Goal: Task Accomplishment & Management: Manage account settings

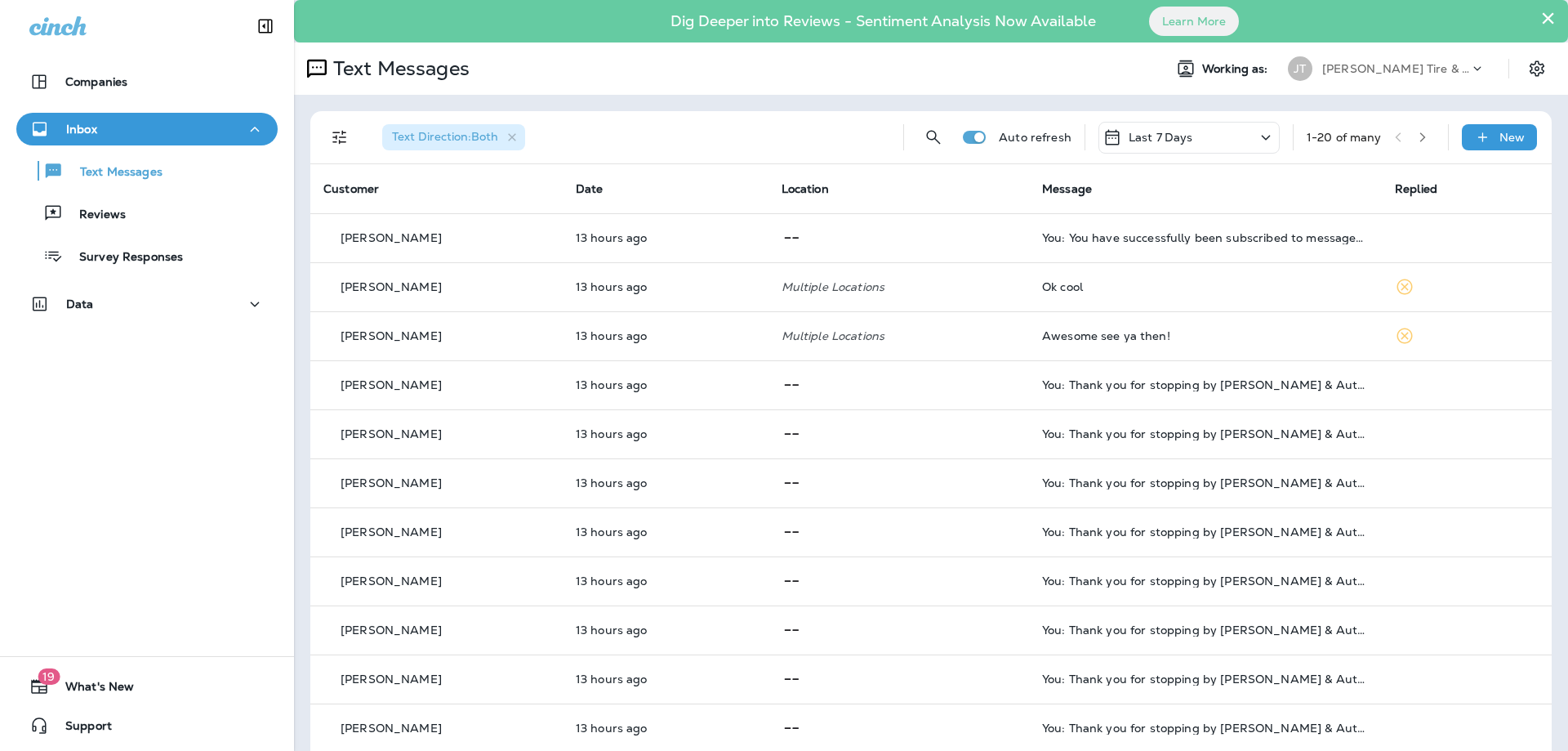
click at [130, 502] on div "Companies Inbox Text Messages Reviews Survey Responses Data 19 What's New Suppo…" at bounding box center [146, 375] width 294 height 751
click at [101, 192] on div "Text Messages Reviews Survey Responses" at bounding box center [146, 209] width 261 height 127
click at [100, 214] on p "Reviews" at bounding box center [95, 215] width 63 height 15
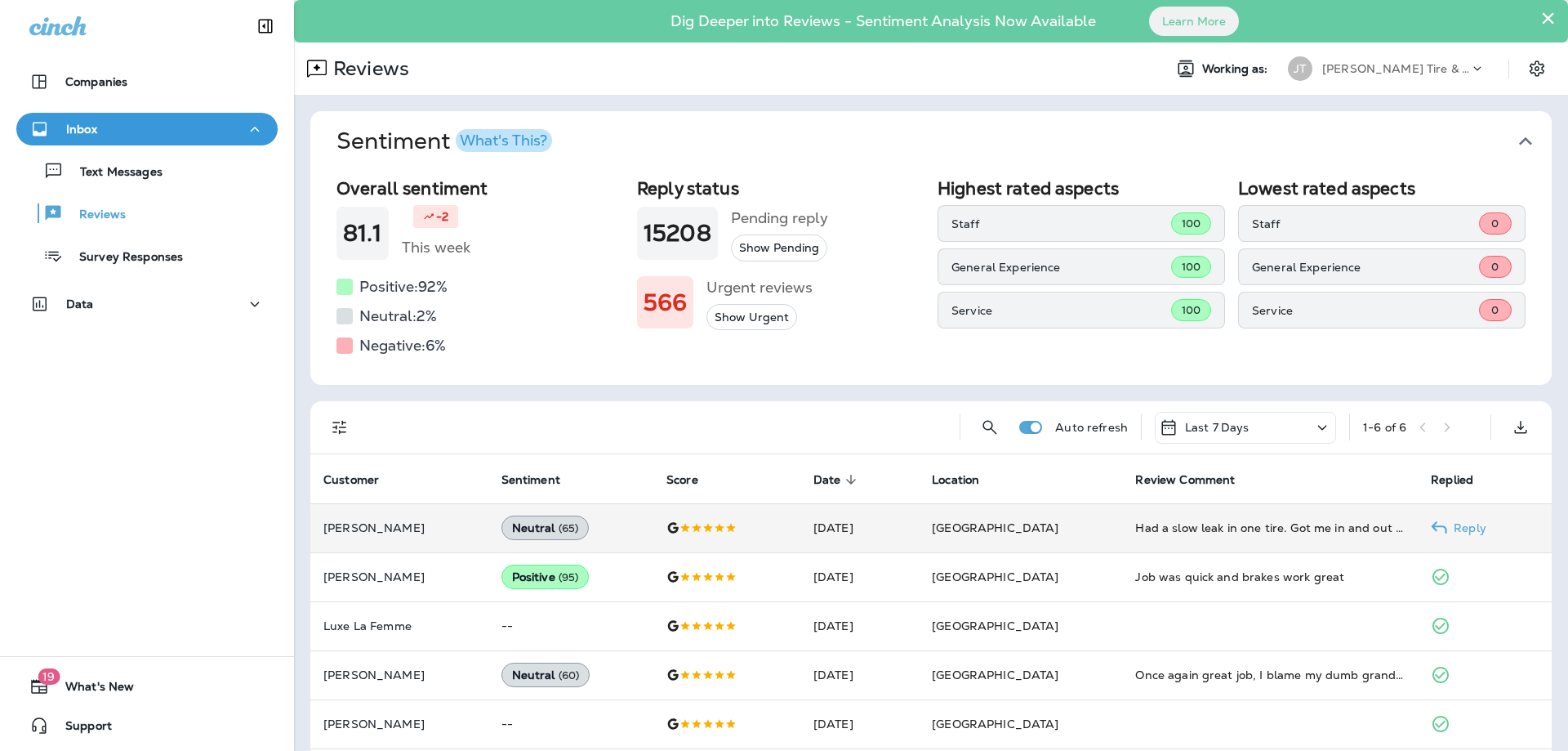
click at [774, 539] on td at bounding box center [727, 527] width 147 height 49
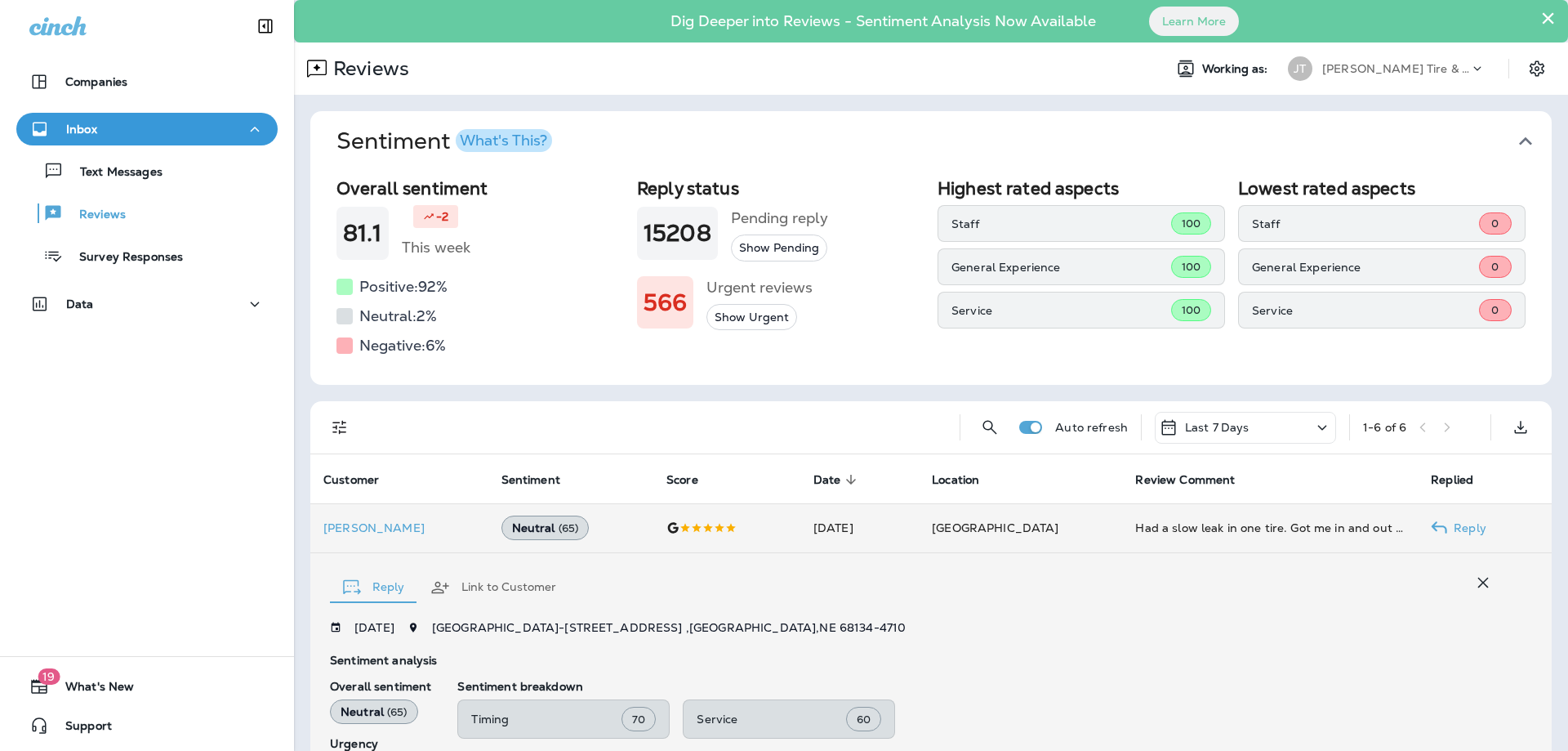
click at [918, 537] on td "[DATE]" at bounding box center [860, 527] width 119 height 49
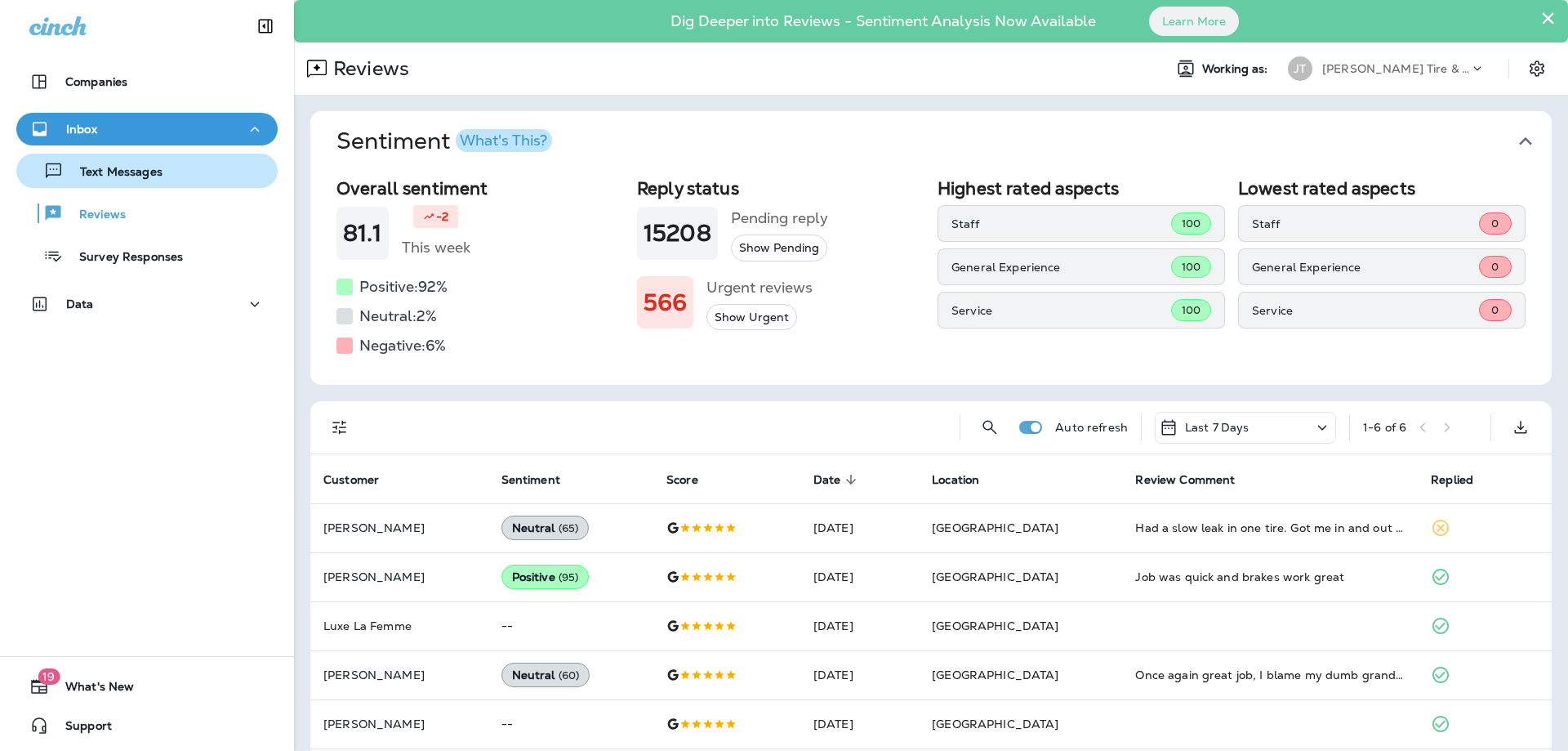
click at [129, 165] on p "Text Messages" at bounding box center [113, 172] width 99 height 15
